Goal: Check status: Check status

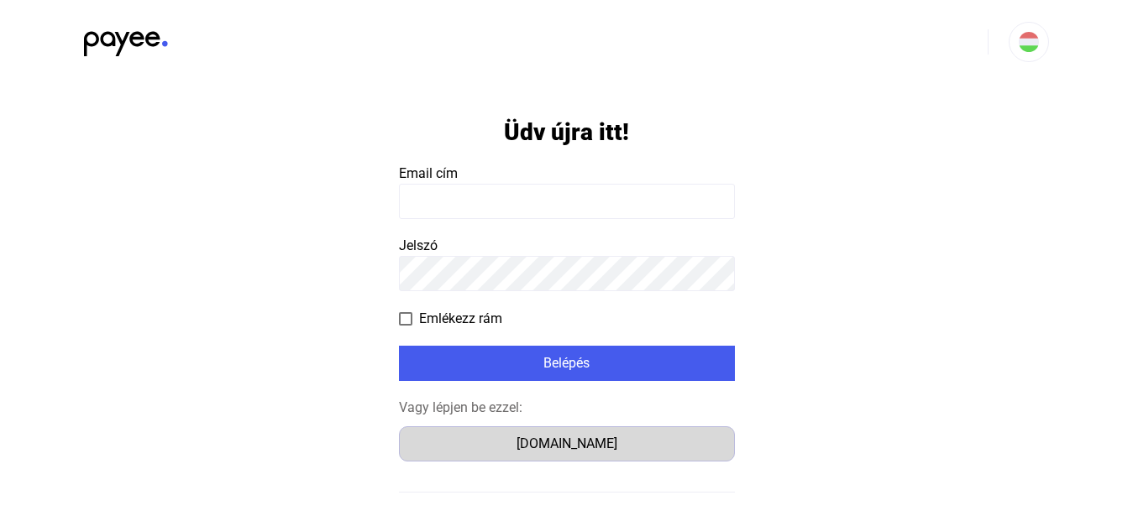
click at [565, 432] on button "[DOMAIN_NAME]" at bounding box center [567, 443] width 336 height 35
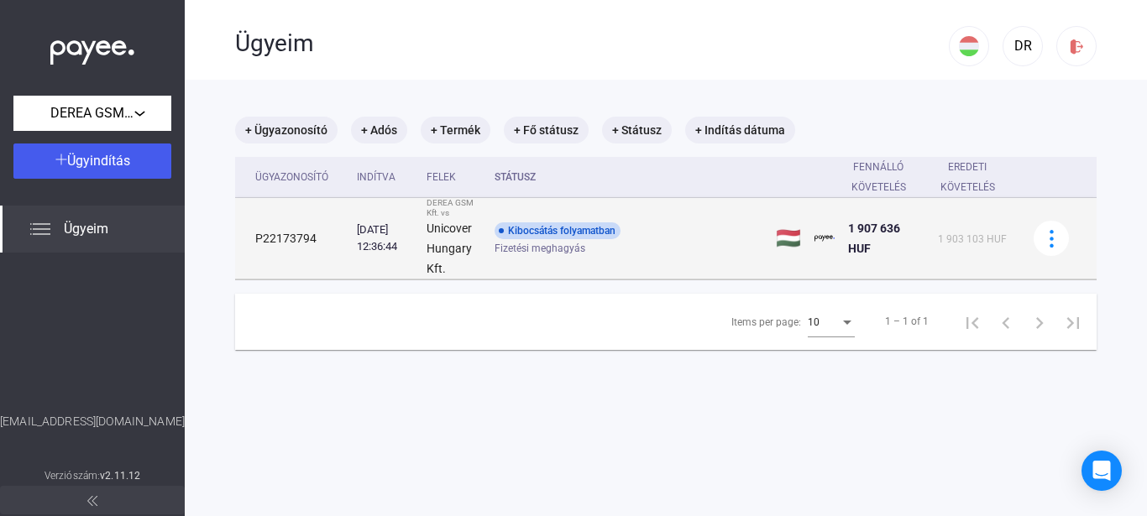
click at [562, 233] on div "Kibocsátás folyamatban" at bounding box center [557, 230] width 126 height 17
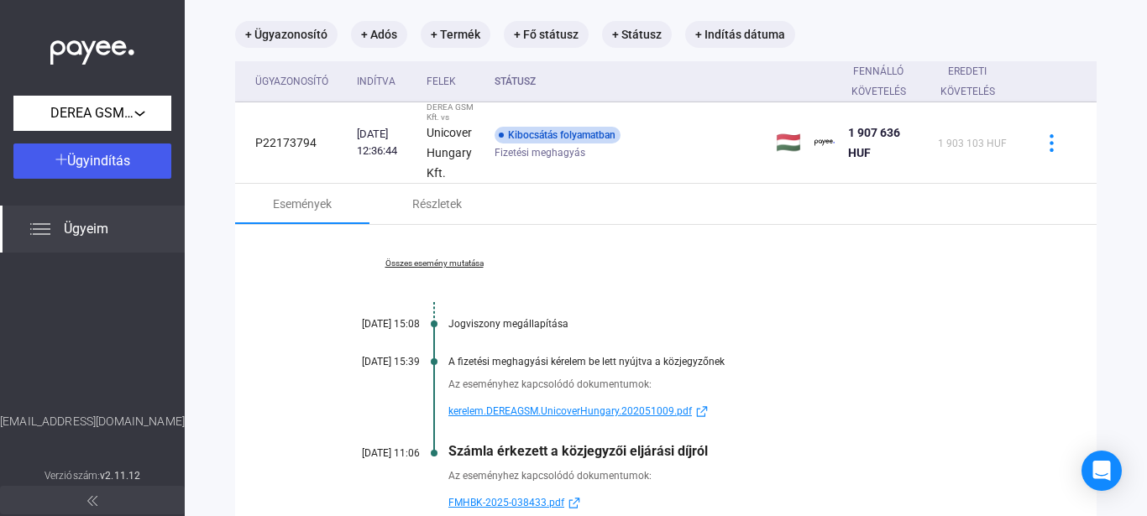
scroll to position [247, 0]
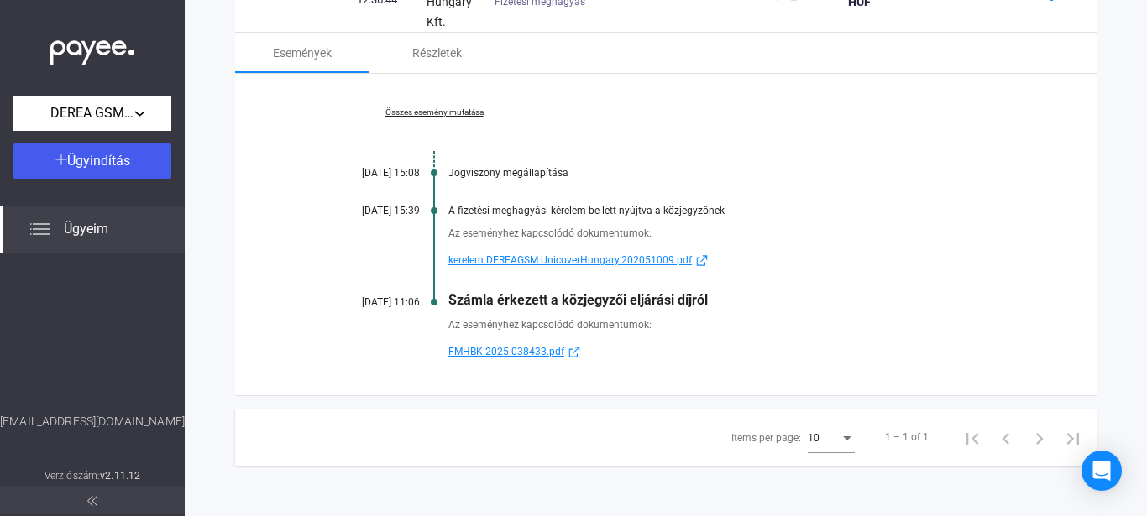
click at [524, 357] on div "Összes esemény mutatása [DATE] 15:08 Jogviszony megállapítása [DATE] 15:39 A fi…" at bounding box center [665, 235] width 861 height 322
click at [522, 355] on span "FMHBK-2025-038433.pdf" at bounding box center [506, 352] width 116 height 20
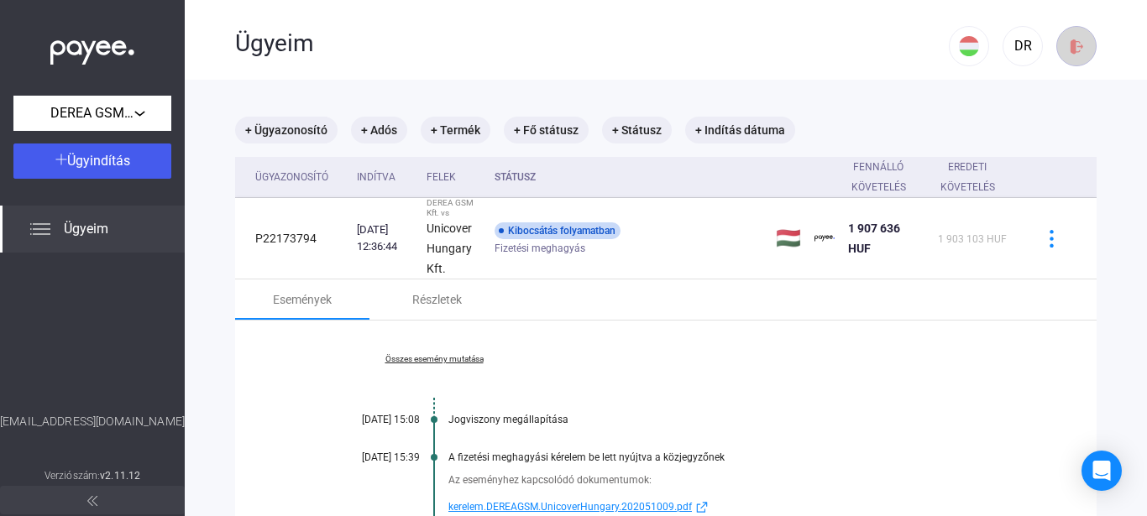
click at [1069, 51] on img at bounding box center [1077, 47] width 18 height 18
